Goal: Transaction & Acquisition: Purchase product/service

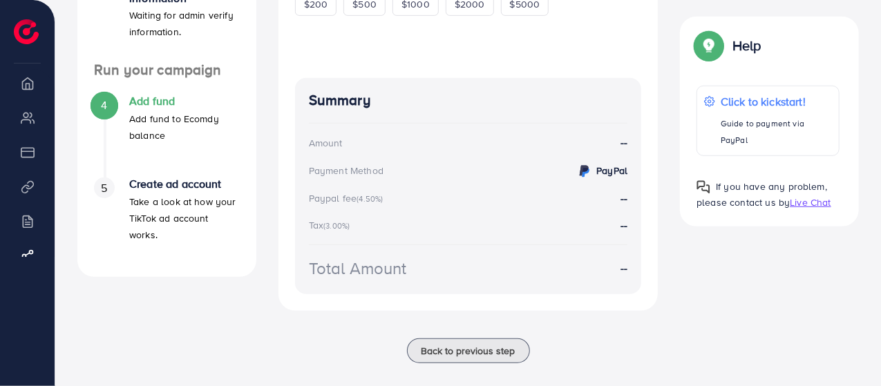
scroll to position [383, 0]
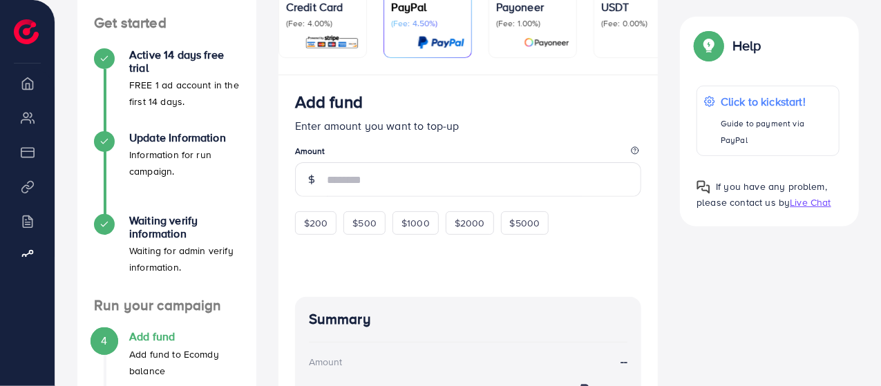
scroll to position [145, 0]
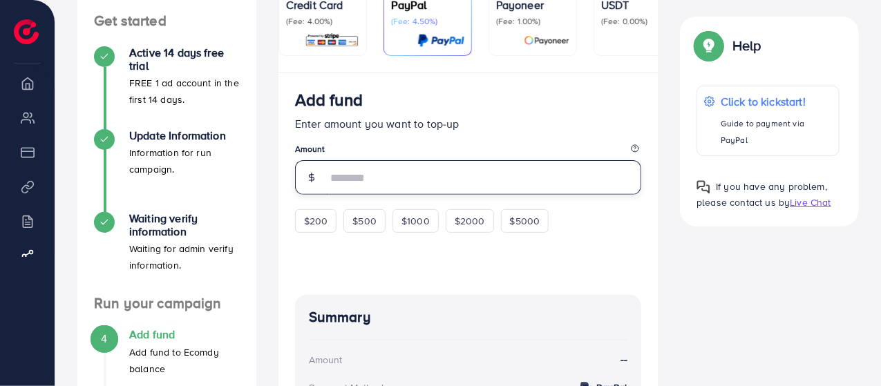
click at [415, 177] on input "number" at bounding box center [484, 177] width 315 height 35
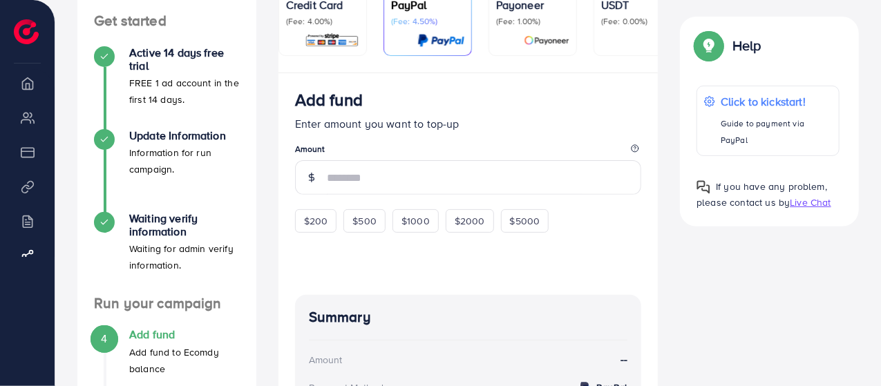
click at [339, 35] on img at bounding box center [332, 40] width 55 height 16
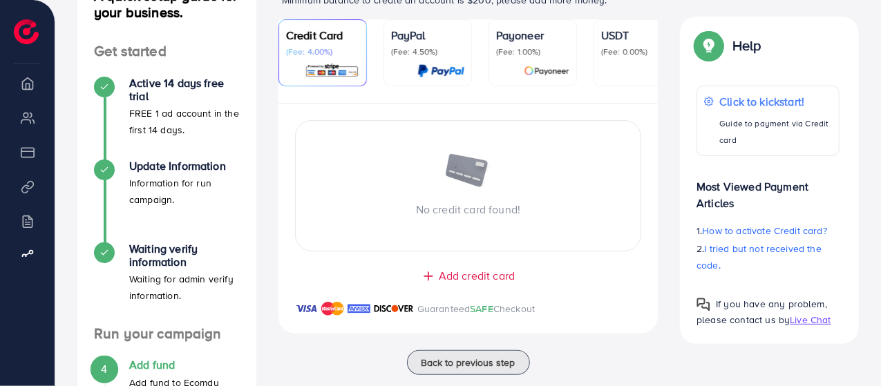
scroll to position [108, 0]
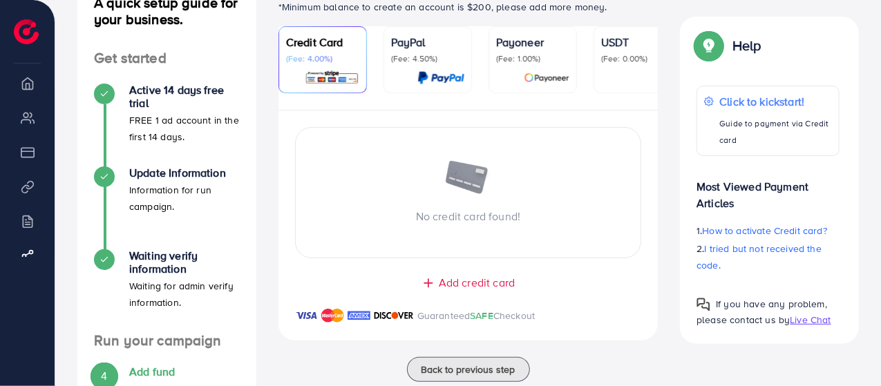
click at [546, 66] on div "Payoneer (Fee: 1.00%)" at bounding box center [532, 60] width 73 height 52
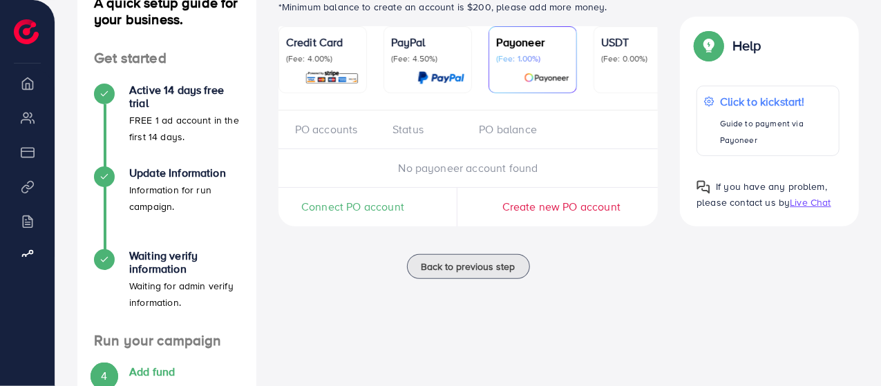
click at [631, 53] on p "(Fee: 0.00%)" at bounding box center [637, 58] width 73 height 11
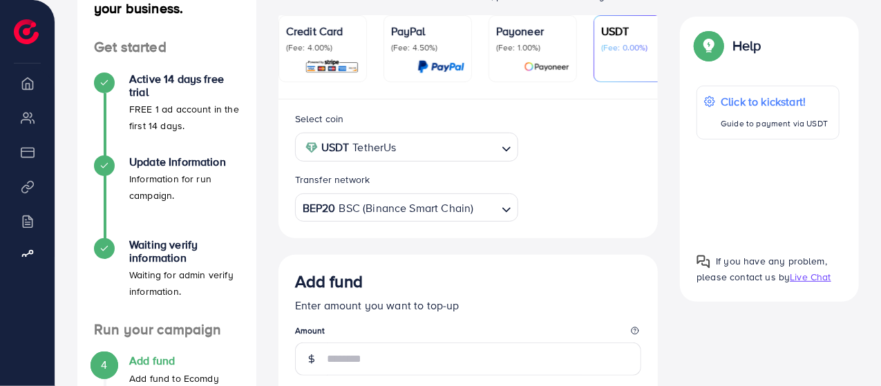
scroll to position [119, 0]
click at [328, 50] on p "(Fee: 4.00%)" at bounding box center [322, 47] width 73 height 11
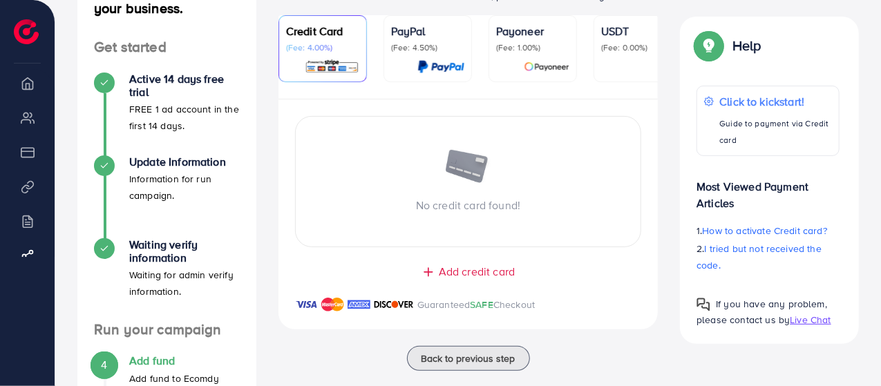
click at [621, 42] on p "(Fee: 0.00%)" at bounding box center [637, 47] width 73 height 11
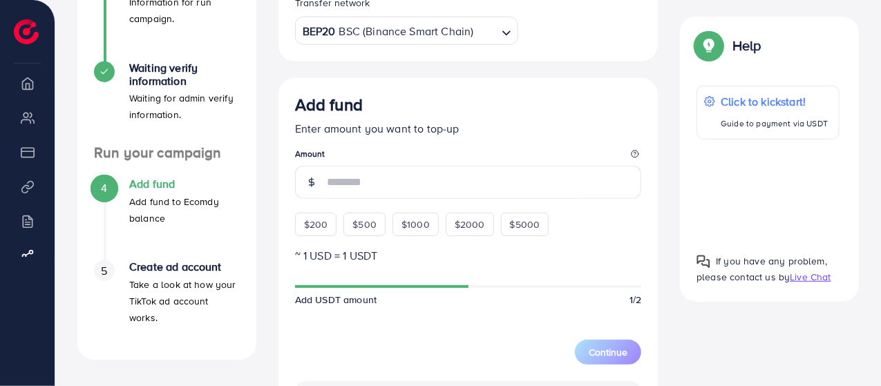
scroll to position [299, 0]
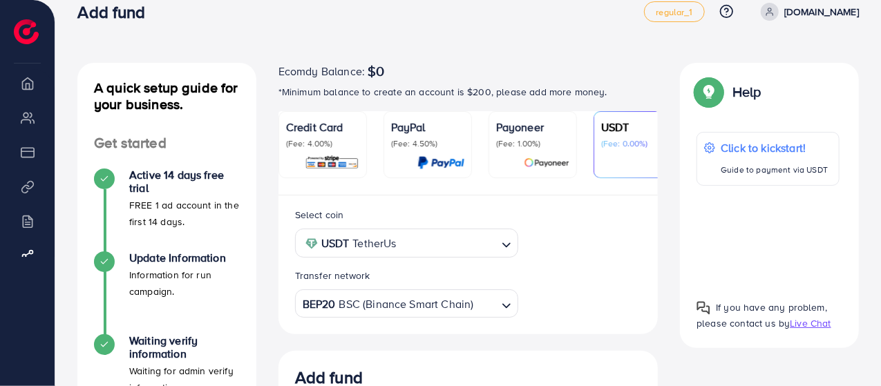
click at [311, 128] on p "Credit Card" at bounding box center [322, 127] width 73 height 17
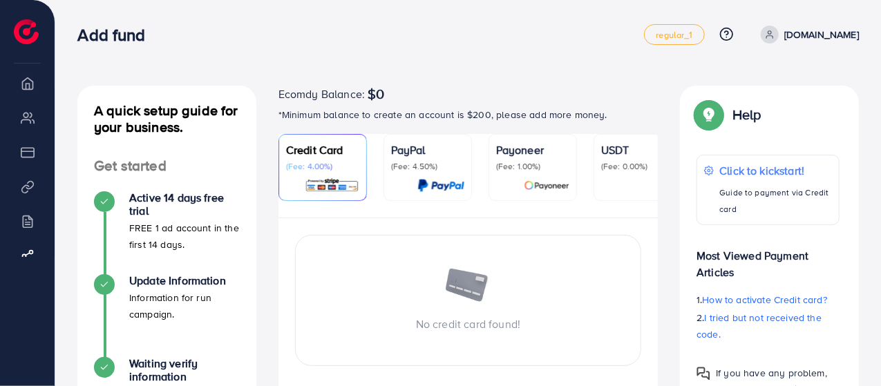
scroll to position [20, 0]
